Goal: Information Seeking & Learning: Learn about a topic

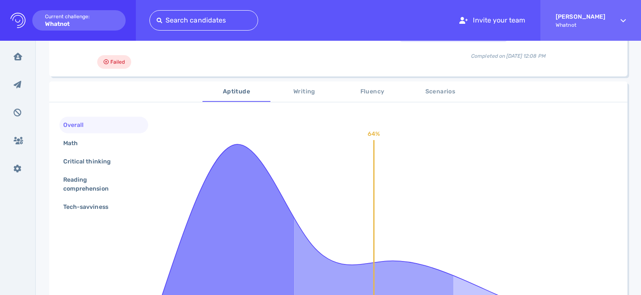
scroll to position [100, 0]
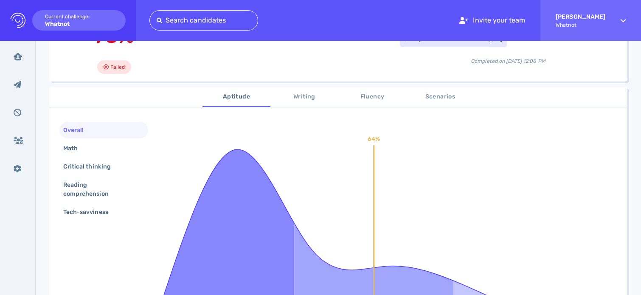
click at [300, 97] on span "Writing" at bounding box center [304, 97] width 58 height 11
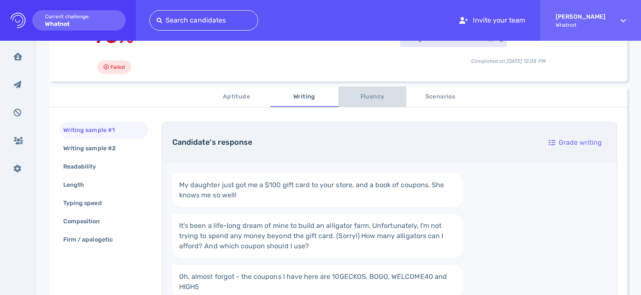
click at [367, 98] on span "Fluency" at bounding box center [372, 97] width 58 height 11
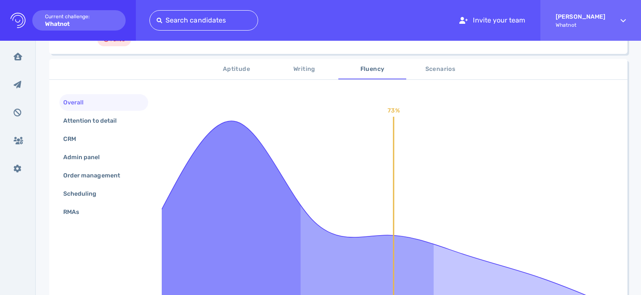
scroll to position [165, 0]
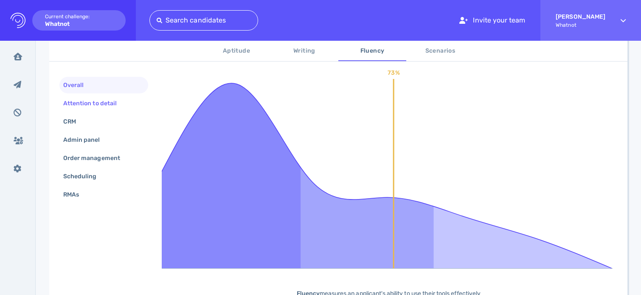
click at [109, 102] on div "Attention to detail" at bounding box center [94, 103] width 65 height 12
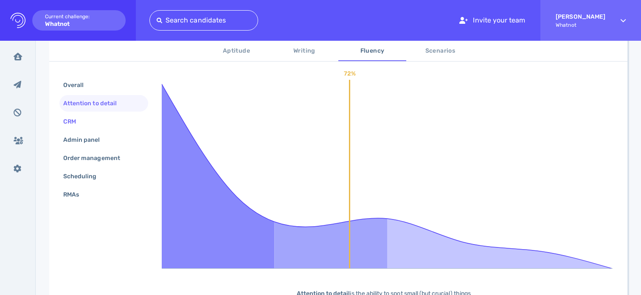
click at [74, 119] on div "CRM" at bounding box center [74, 121] width 25 height 12
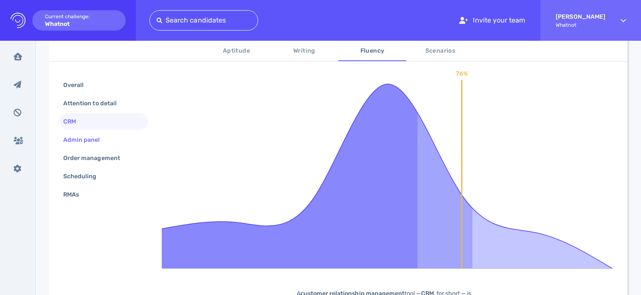
click at [79, 140] on div "Admin panel" at bounding box center [86, 140] width 49 height 12
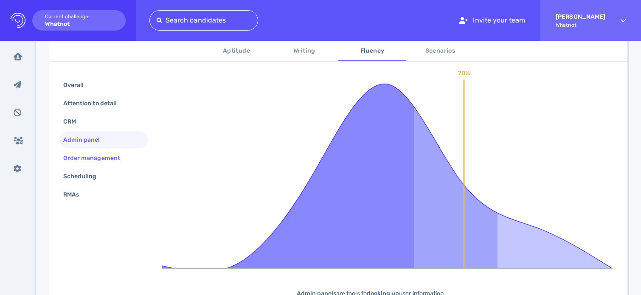
click at [81, 159] on div "Order management" at bounding box center [96, 158] width 69 height 12
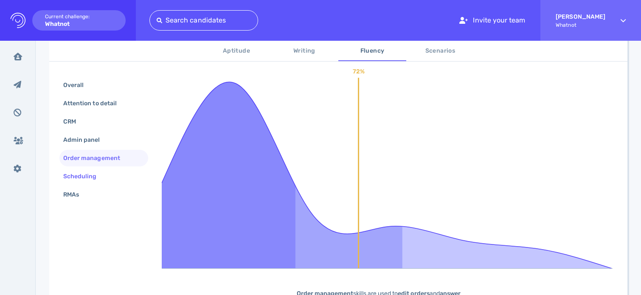
click at [81, 175] on div "Scheduling" at bounding box center [84, 176] width 45 height 12
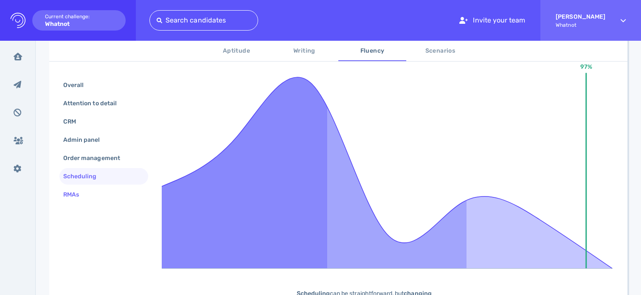
click at [78, 195] on div "RMAs" at bounding box center [76, 194] width 28 height 12
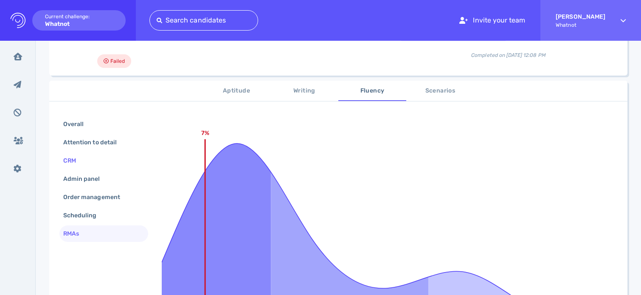
scroll to position [70, 0]
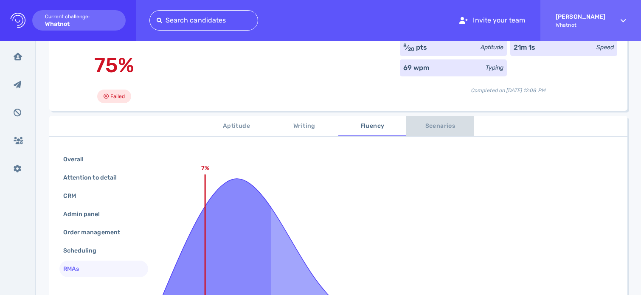
click at [432, 134] on button "Scenarios" at bounding box center [440, 126] width 68 height 20
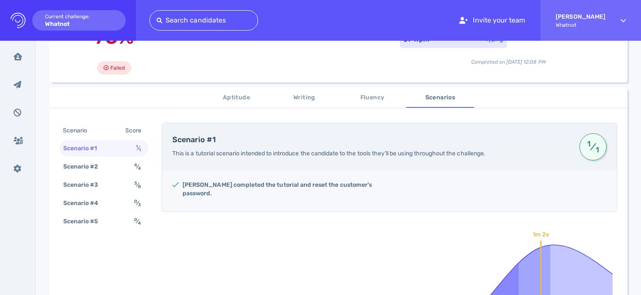
scroll to position [111, 0]
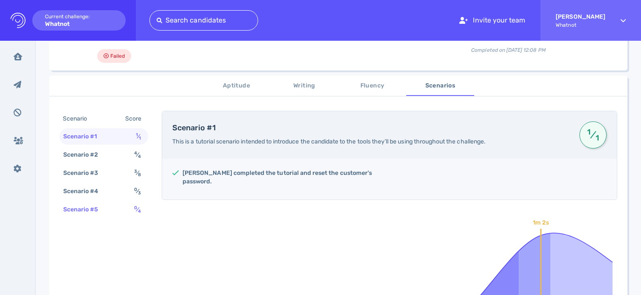
click at [123, 211] on div "Scenario #5 0 ⁄ 4" at bounding box center [103, 209] width 89 height 17
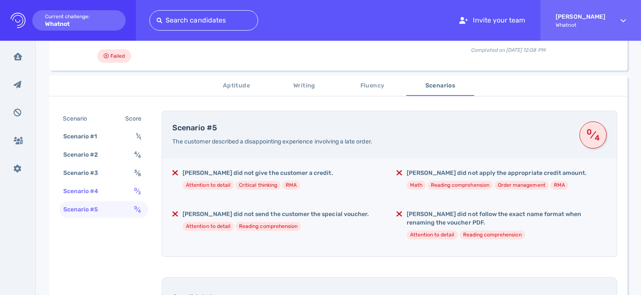
click at [121, 193] on div "Scenario #4 0 ⁄ 3" at bounding box center [103, 191] width 89 height 17
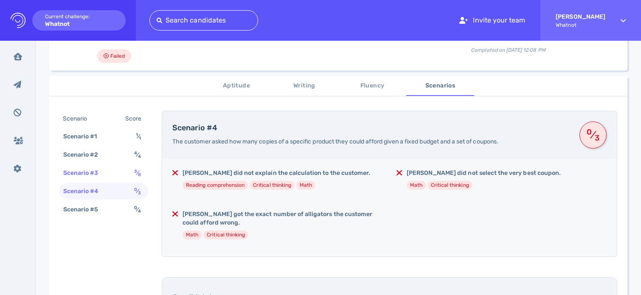
click at [124, 169] on div "Scenario #3 3 ⁄ 8" at bounding box center [103, 173] width 89 height 17
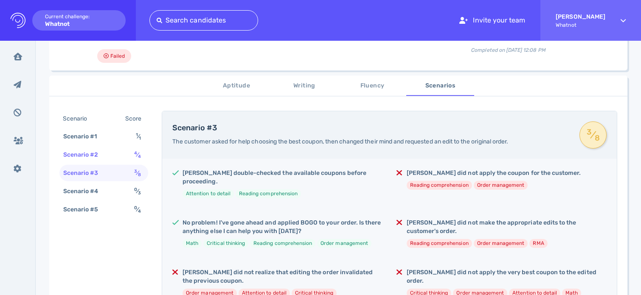
click at [126, 157] on div "Scenario #2 4 ⁄ 4" at bounding box center [103, 154] width 89 height 17
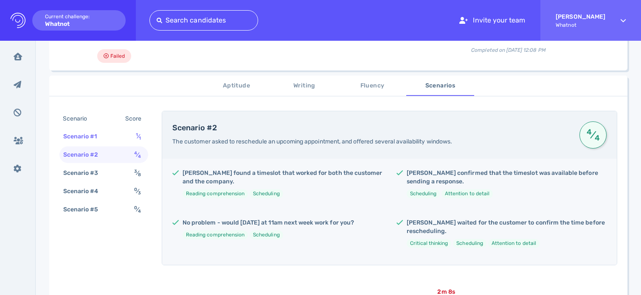
click at [129, 140] on div "Scenario #1 1 ⁄ 1" at bounding box center [103, 136] width 89 height 17
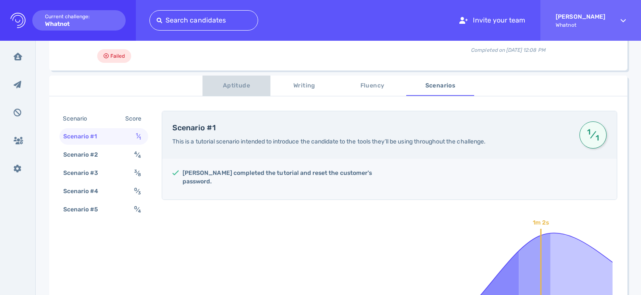
click at [242, 84] on span "Aptitude" at bounding box center [237, 86] width 58 height 11
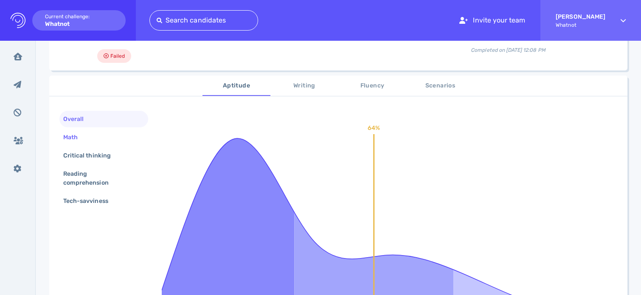
click at [90, 135] on div "Math" at bounding box center [103, 137] width 89 height 17
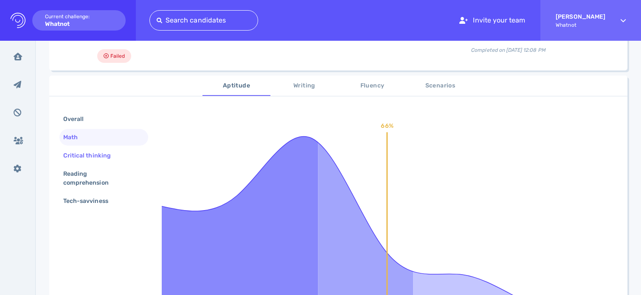
click at [90, 156] on div "Critical thinking" at bounding box center [91, 155] width 59 height 12
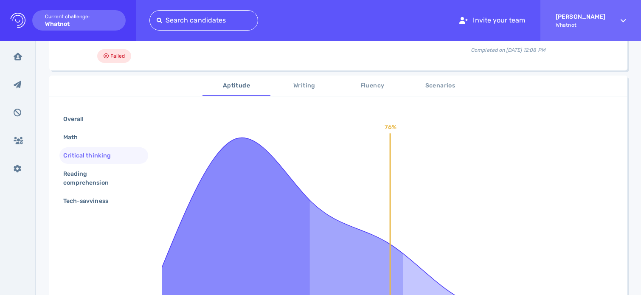
click at [307, 92] on button "Writing" at bounding box center [304, 86] width 68 height 20
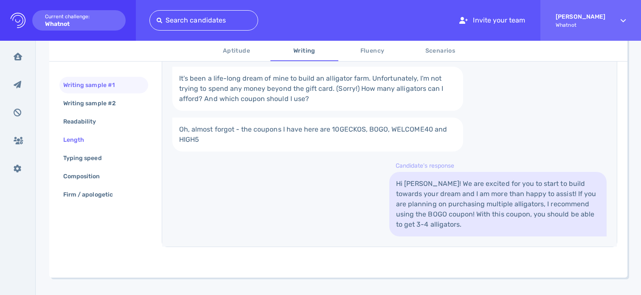
scroll to position [226, 0]
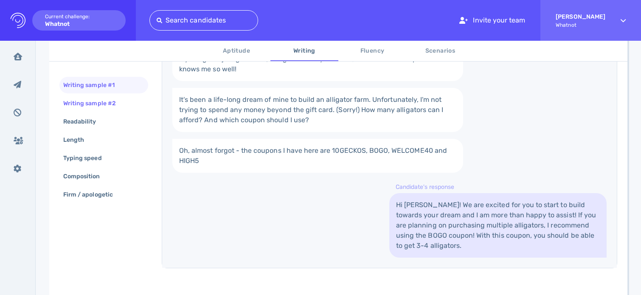
click at [98, 107] on div "Writing sample #2" at bounding box center [94, 103] width 65 height 12
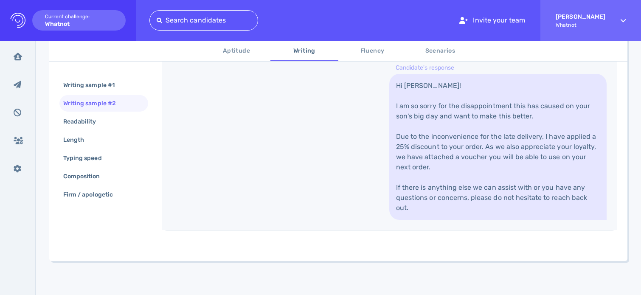
scroll to position [448, 0]
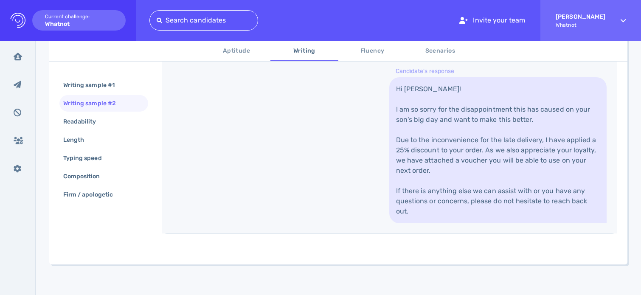
click at [239, 51] on span "Aptitude" at bounding box center [237, 51] width 58 height 11
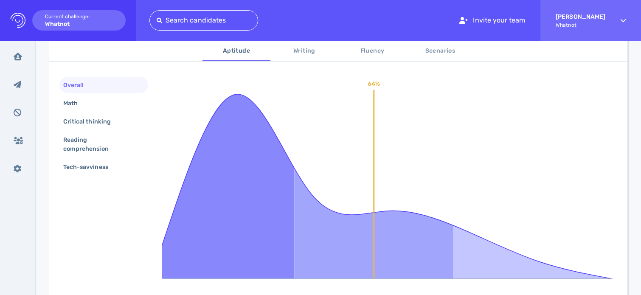
scroll to position [124, 0]
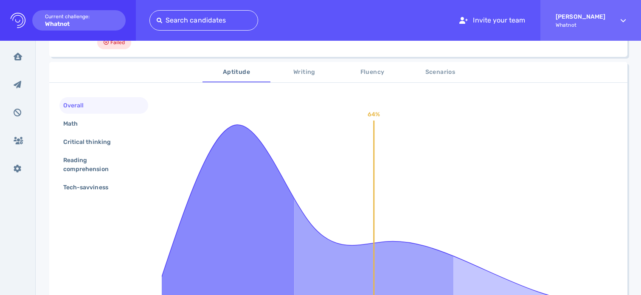
click at [371, 71] on span "Fluency" at bounding box center [372, 72] width 58 height 11
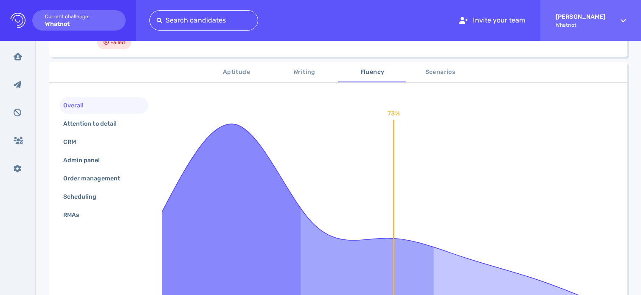
click at [244, 73] on span "Aptitude" at bounding box center [237, 72] width 58 height 11
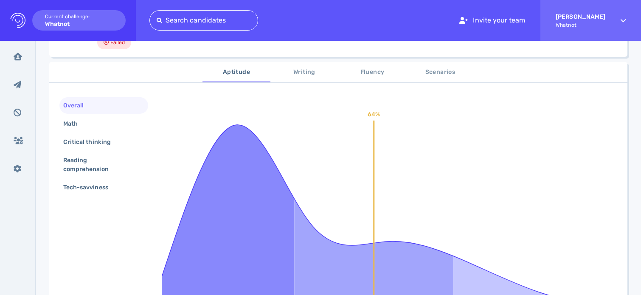
click at [346, 73] on span "Fluency" at bounding box center [372, 72] width 58 height 11
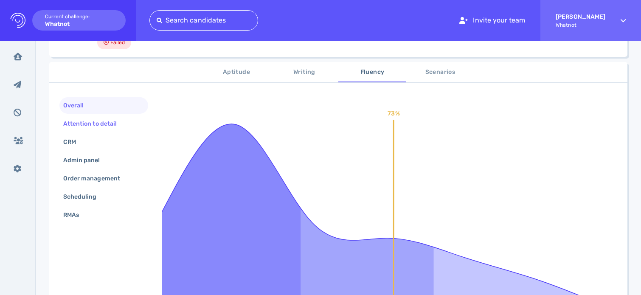
click at [104, 124] on div "Attention to detail" at bounding box center [94, 124] width 65 height 12
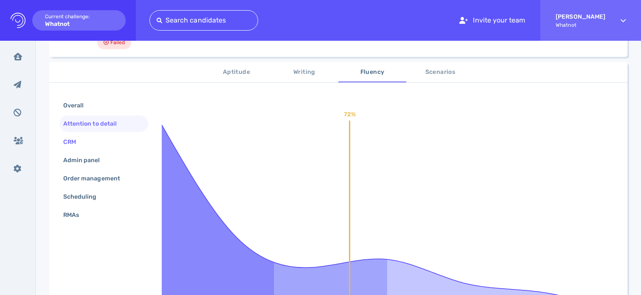
click at [80, 137] on div "CRM" at bounding box center [74, 142] width 25 height 12
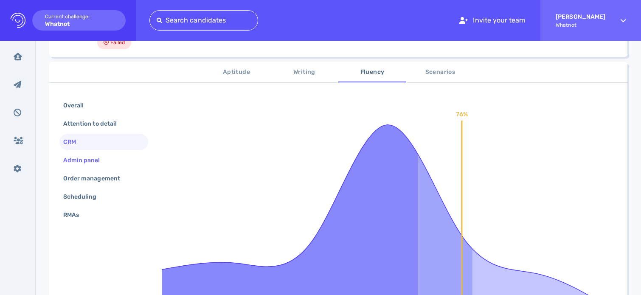
click at [85, 163] on div "Admin panel" at bounding box center [86, 160] width 49 height 12
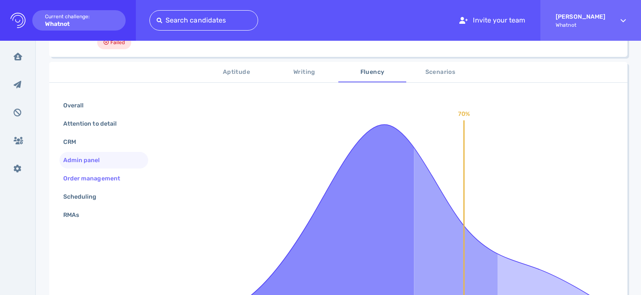
click at [96, 183] on div "Order management" at bounding box center [96, 178] width 69 height 12
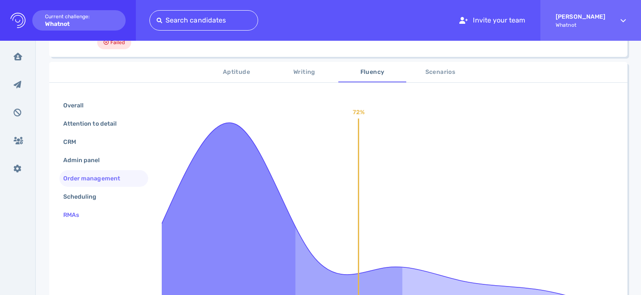
click at [89, 208] on div "RMAs" at bounding box center [103, 215] width 89 height 17
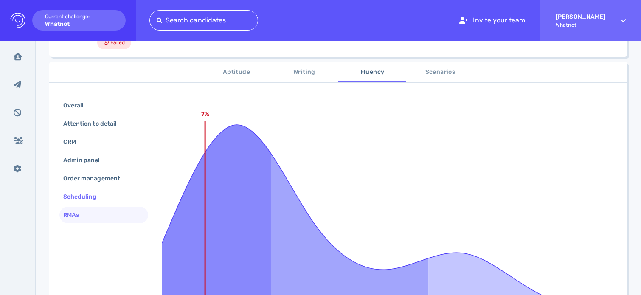
click at [93, 194] on div "Scheduling" at bounding box center [84, 197] width 45 height 12
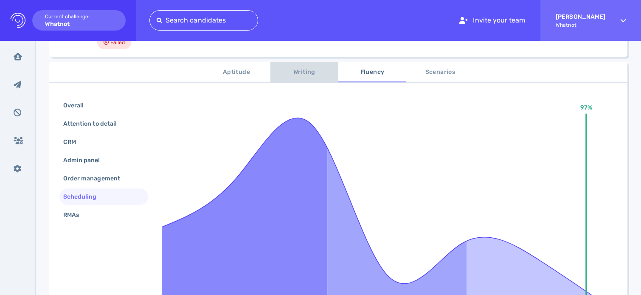
click at [314, 77] on span "Writing" at bounding box center [304, 72] width 58 height 11
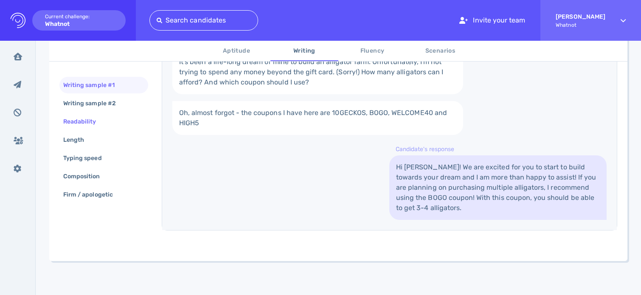
click at [102, 121] on div "Readability" at bounding box center [84, 121] width 45 height 12
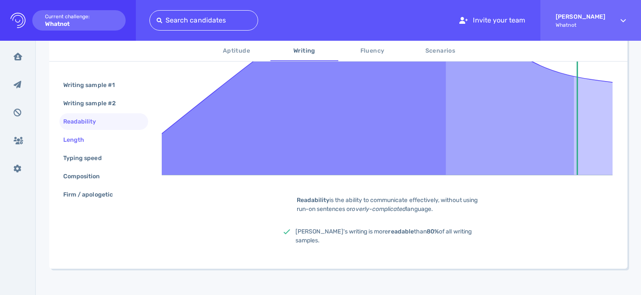
click at [82, 136] on div "Length" at bounding box center [78, 140] width 33 height 12
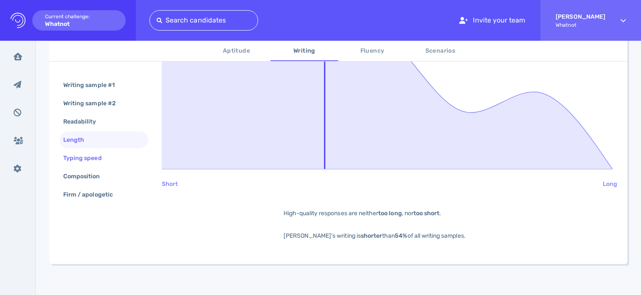
click at [83, 153] on div "Typing speed" at bounding box center [87, 158] width 51 height 12
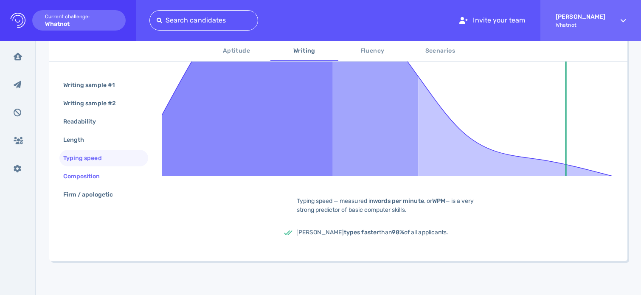
click at [85, 177] on div "Composition" at bounding box center [86, 176] width 49 height 12
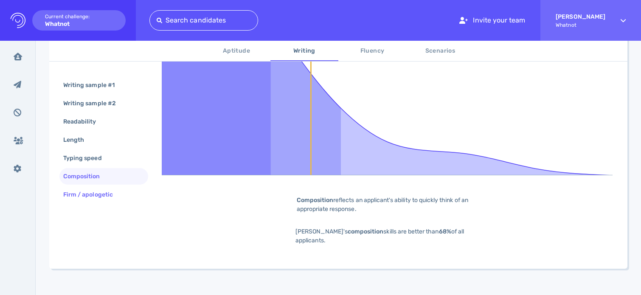
click at [88, 194] on div "Firm / apologetic" at bounding box center [93, 194] width 62 height 12
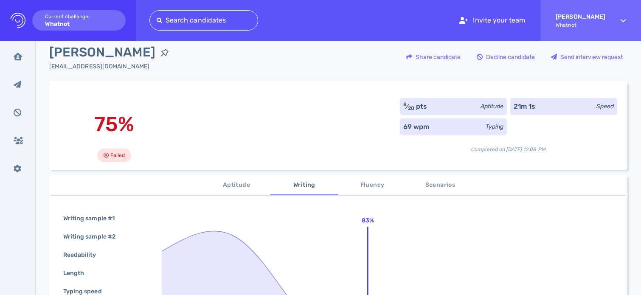
scroll to position [7, 0]
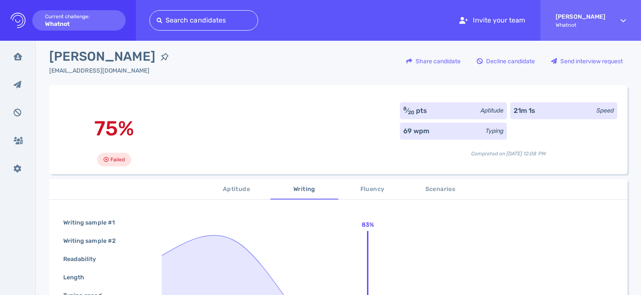
click at [442, 190] on span "Scenarios" at bounding box center [440, 189] width 58 height 11
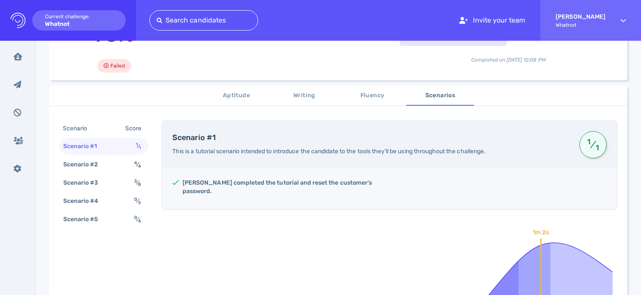
scroll to position [131, 0]
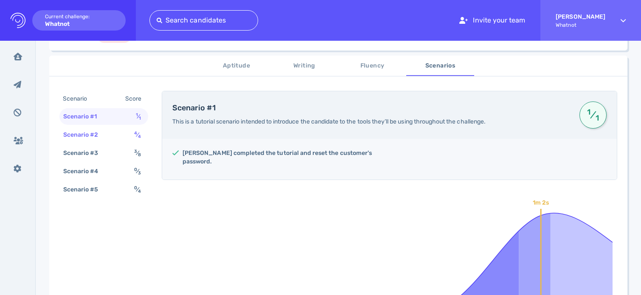
click at [118, 138] on div "Scenario #2 4 ⁄ 4" at bounding box center [103, 134] width 89 height 17
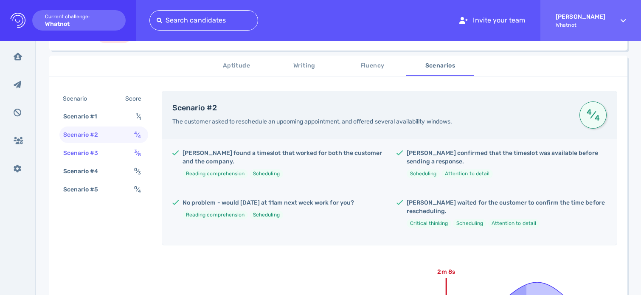
click at [117, 150] on div "Scenario #3 3 ⁄ 8" at bounding box center [103, 153] width 89 height 17
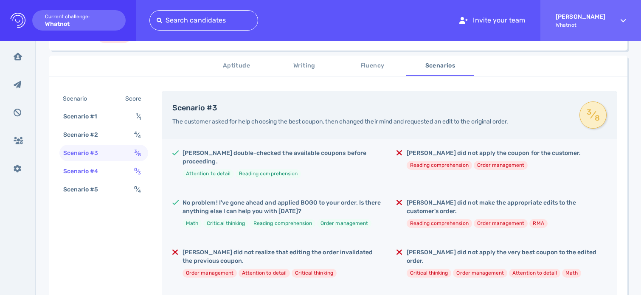
click at [117, 168] on div "Scenario #4 0 ⁄ 3" at bounding box center [103, 171] width 89 height 17
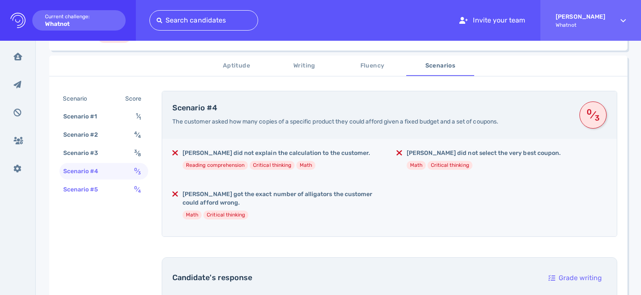
click at [117, 191] on div "Scenario #5 0 ⁄ 4" at bounding box center [103, 189] width 89 height 17
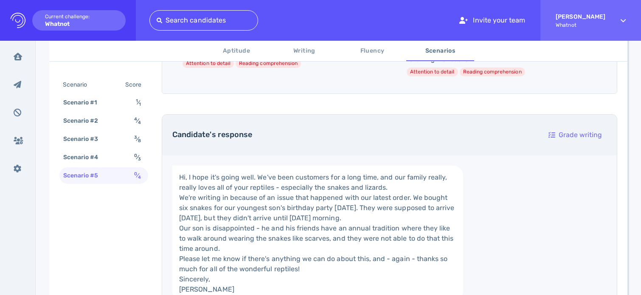
scroll to position [280, 0]
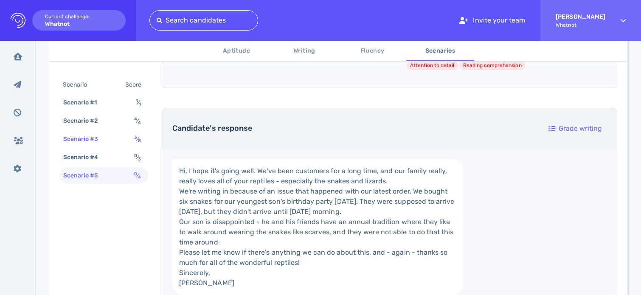
click at [129, 138] on div "Scenario #3 3 ⁄ 8" at bounding box center [103, 139] width 89 height 17
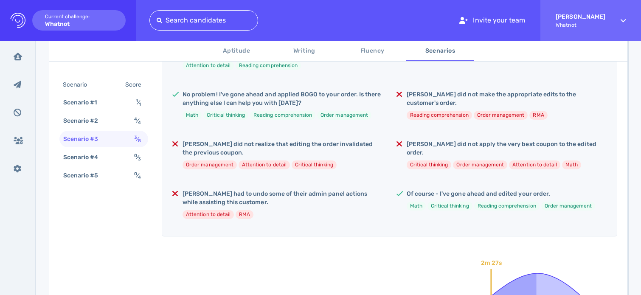
scroll to position [232, 0]
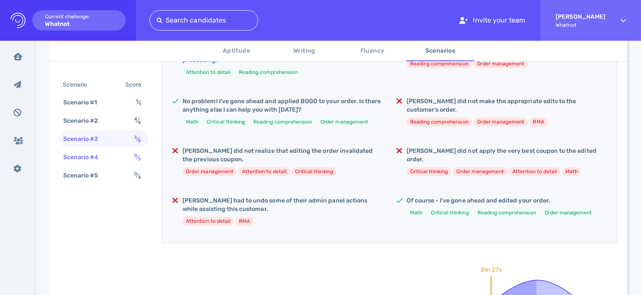
click at [106, 158] on div "Scenario #4" at bounding box center [85, 157] width 47 height 12
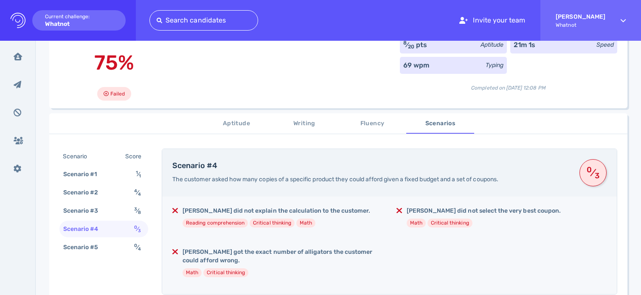
scroll to position [76, 0]
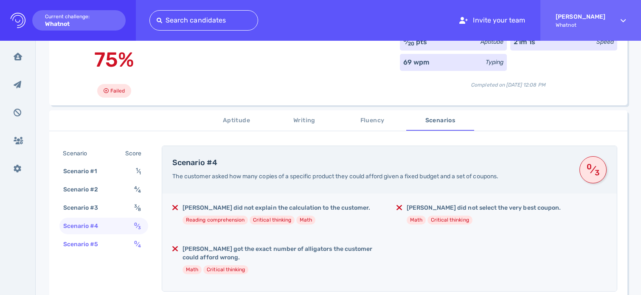
click at [122, 245] on div "Scenario #5 0 ⁄ 4" at bounding box center [103, 244] width 89 height 17
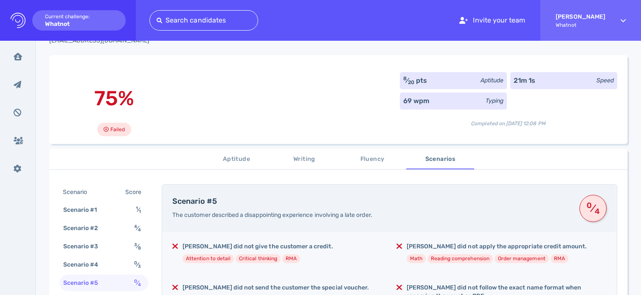
scroll to position [0, 0]
